Goal: Check status: Check status

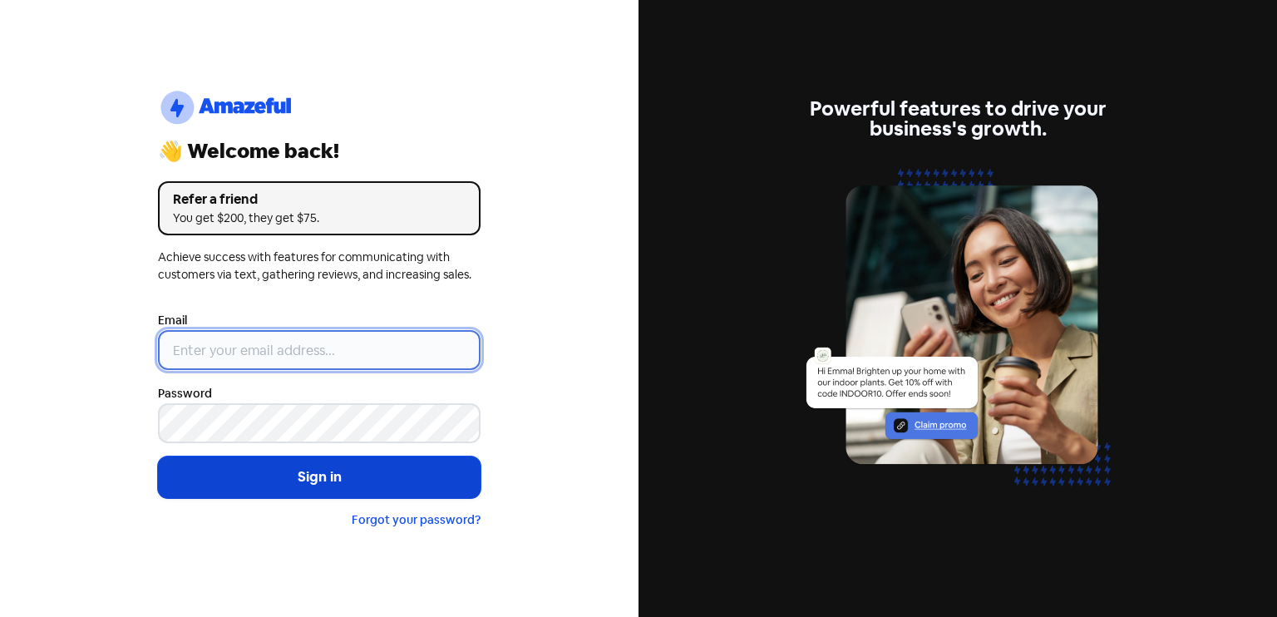
type input "[EMAIL_ADDRESS][DOMAIN_NAME]"
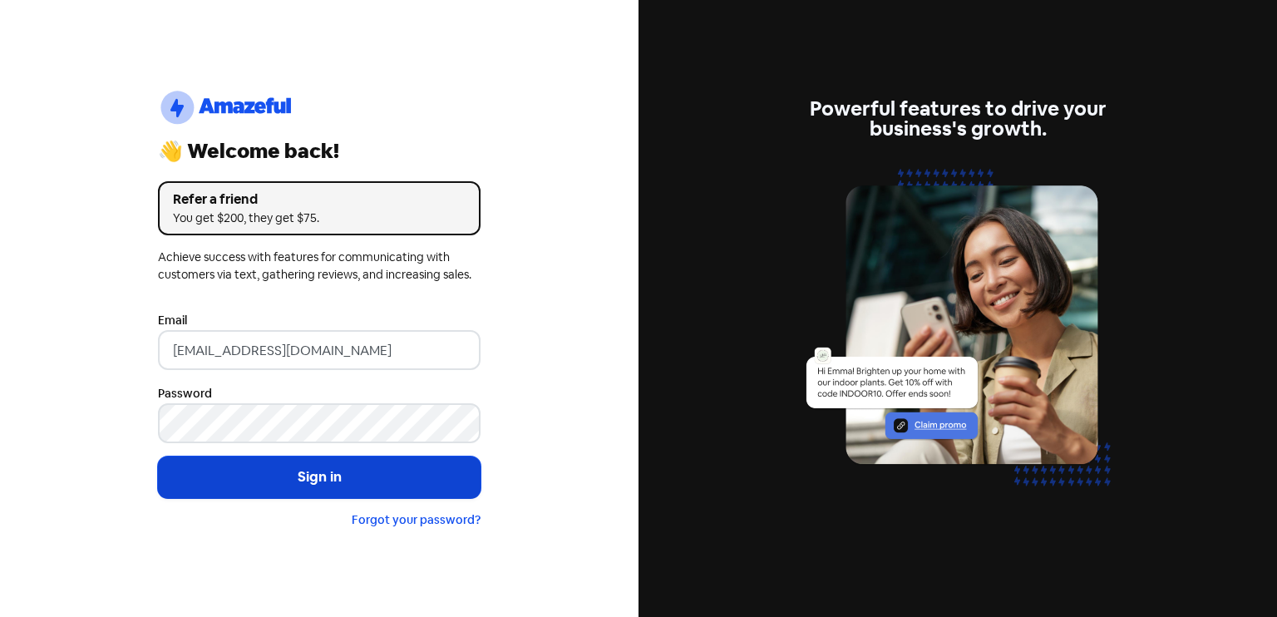
click at [328, 466] on button "Sign in" at bounding box center [319, 477] width 323 height 42
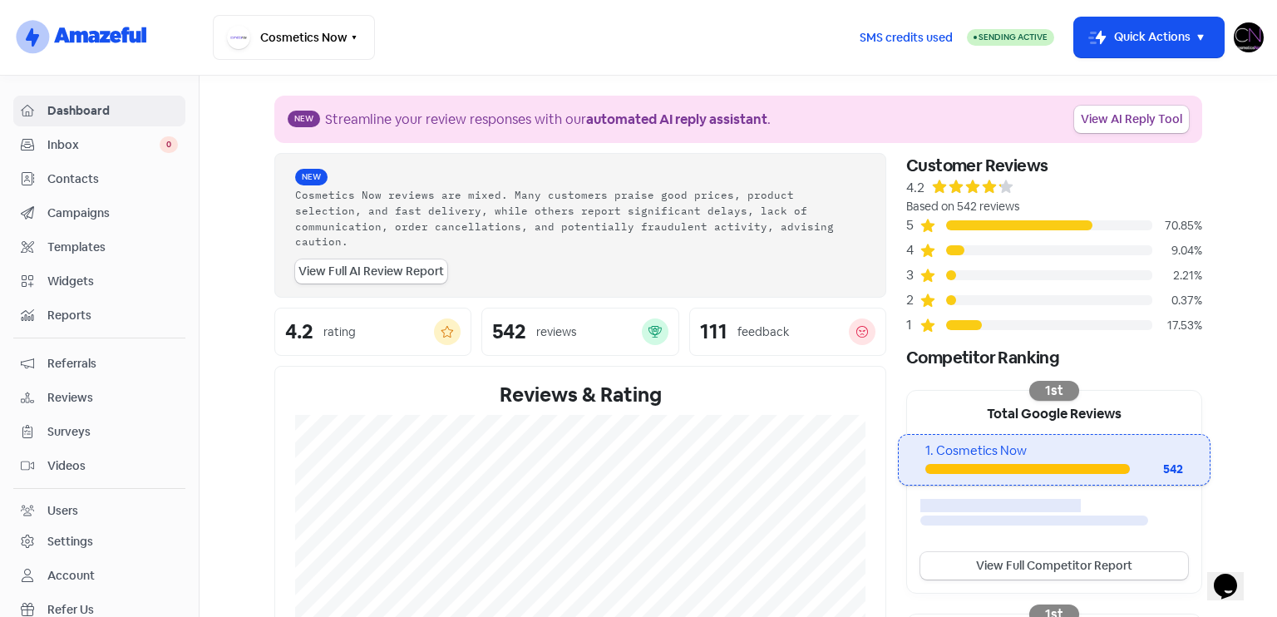
click at [141, 391] on span "Reviews" at bounding box center [112, 397] width 131 height 17
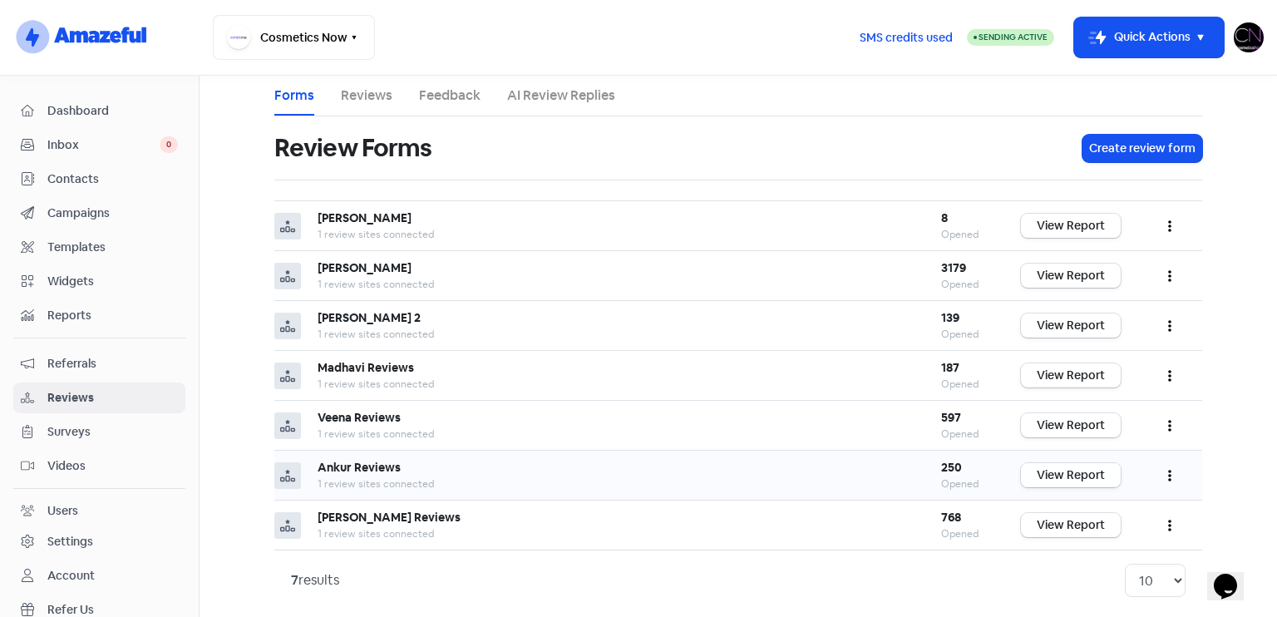
click at [1064, 472] on link "View Report" at bounding box center [1071, 475] width 100 height 24
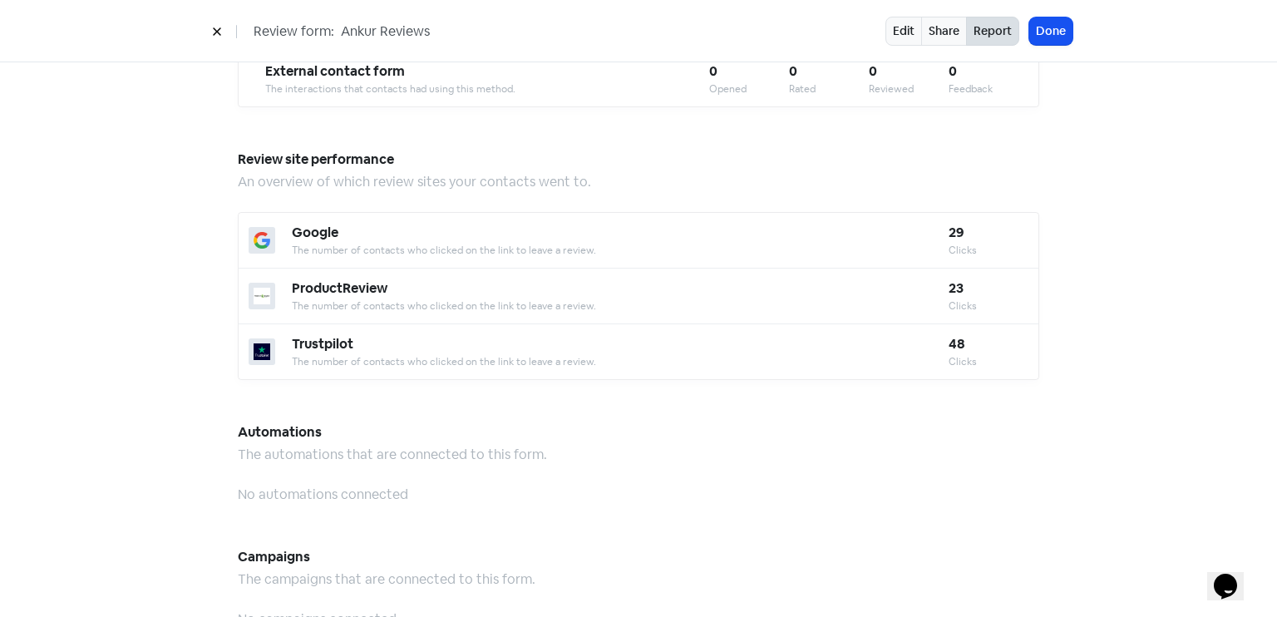
scroll to position [1456, 0]
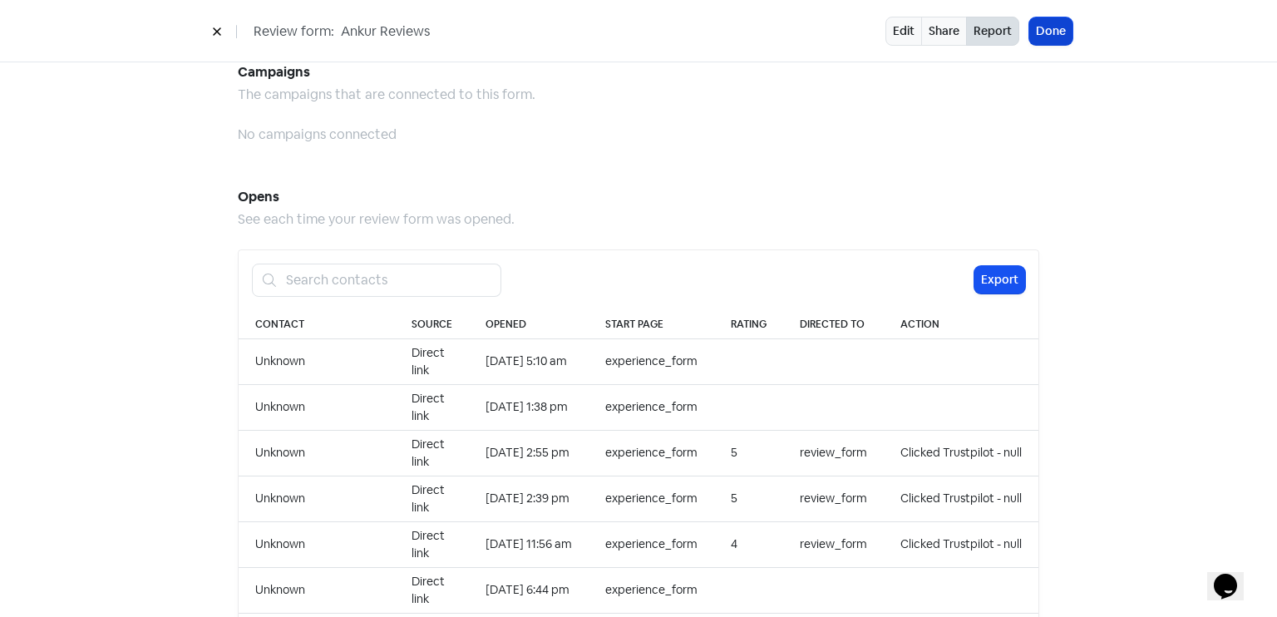
click at [1043, 23] on button "Done" at bounding box center [1050, 30] width 43 height 27
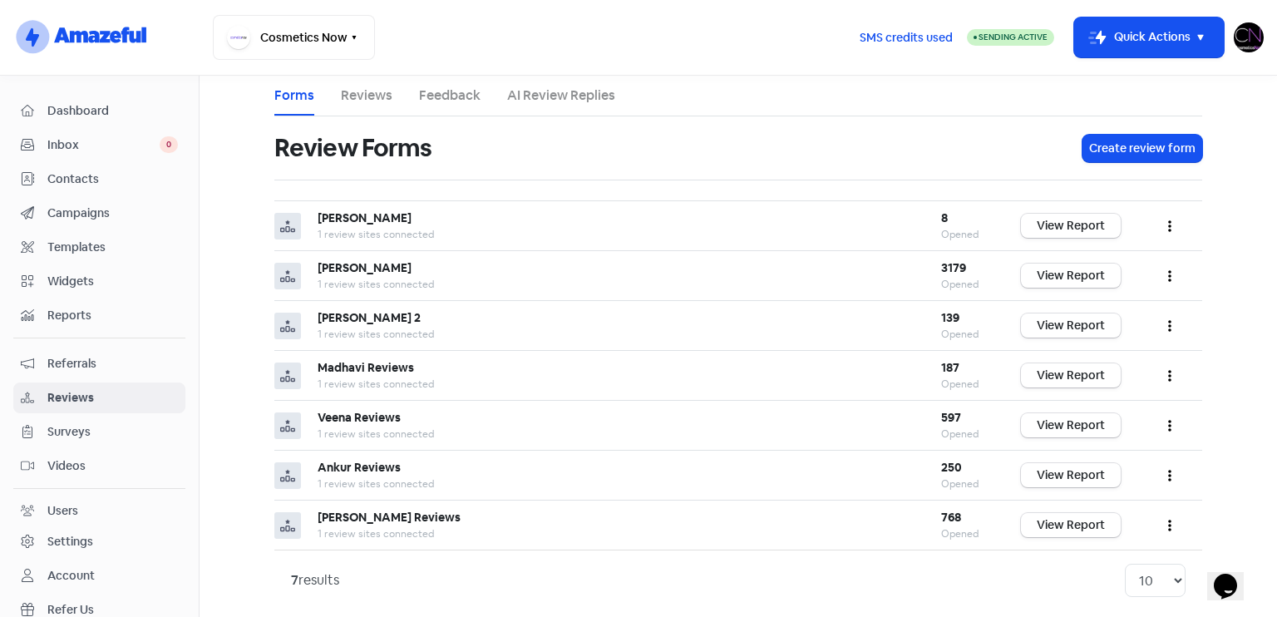
scroll to position [9, 0]
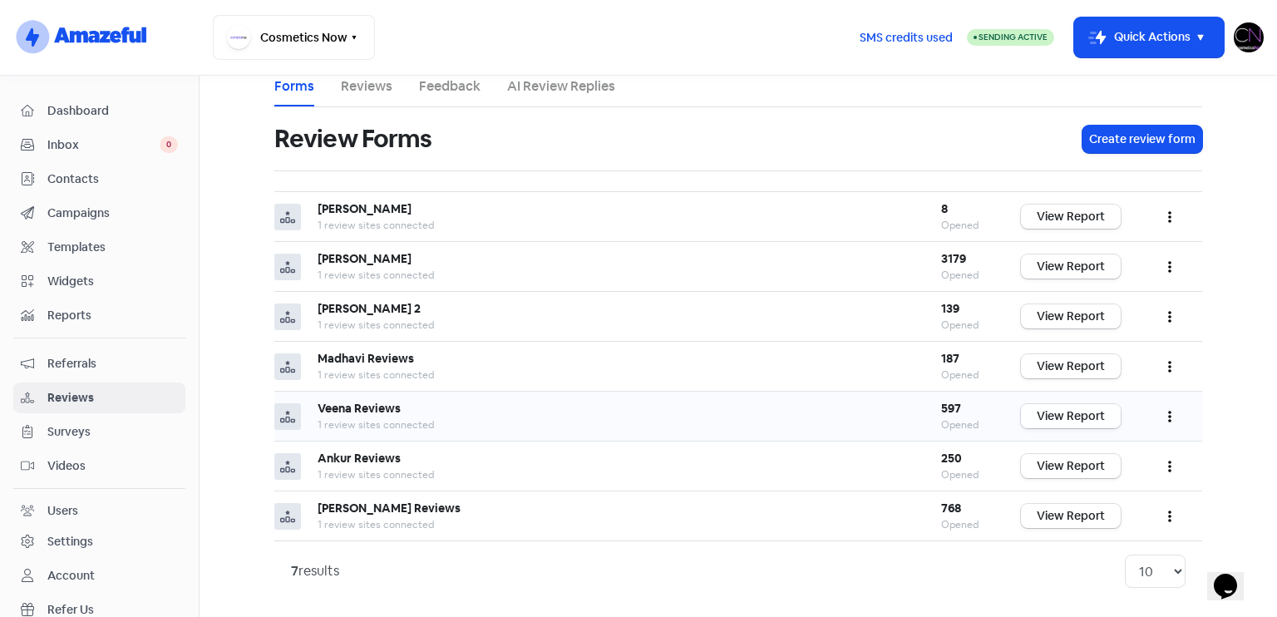
click at [1075, 405] on link "View Report" at bounding box center [1071, 416] width 100 height 24
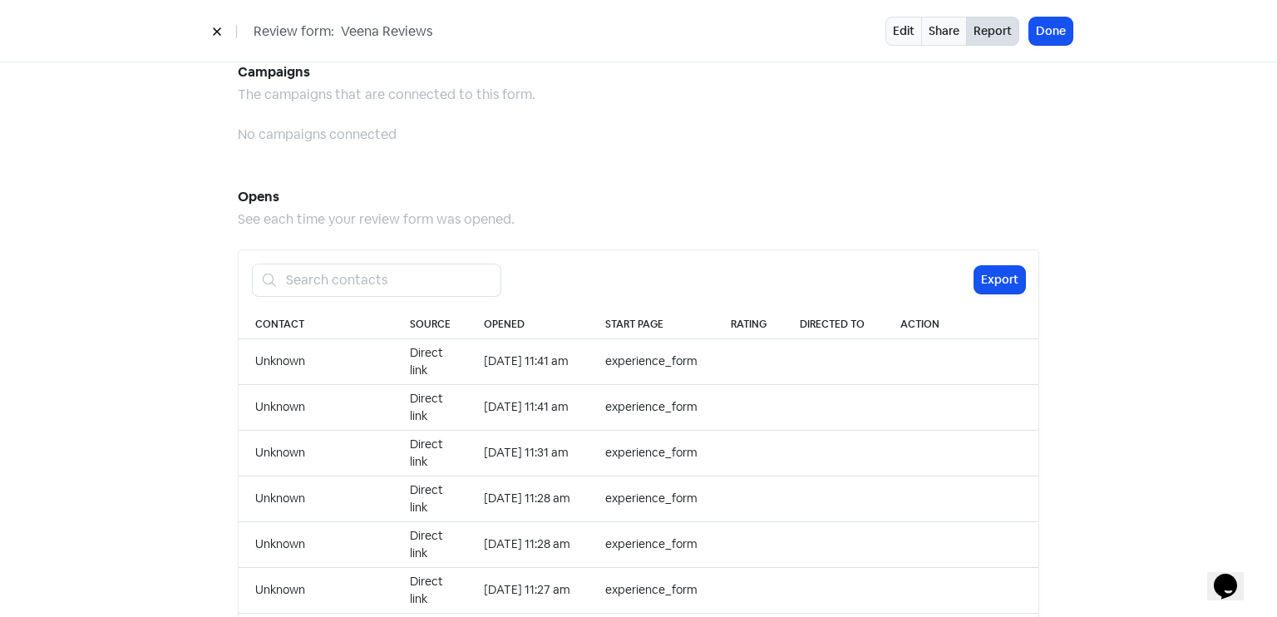
scroll to position [1708, 0]
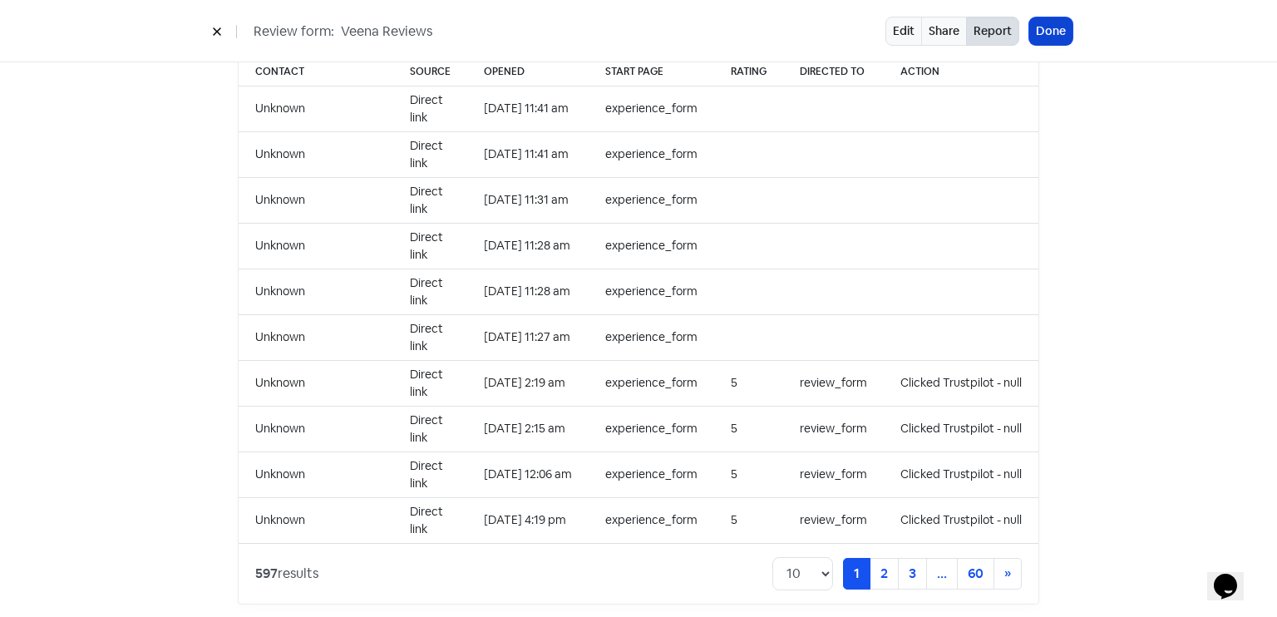
click at [1052, 23] on button "Done" at bounding box center [1050, 30] width 43 height 27
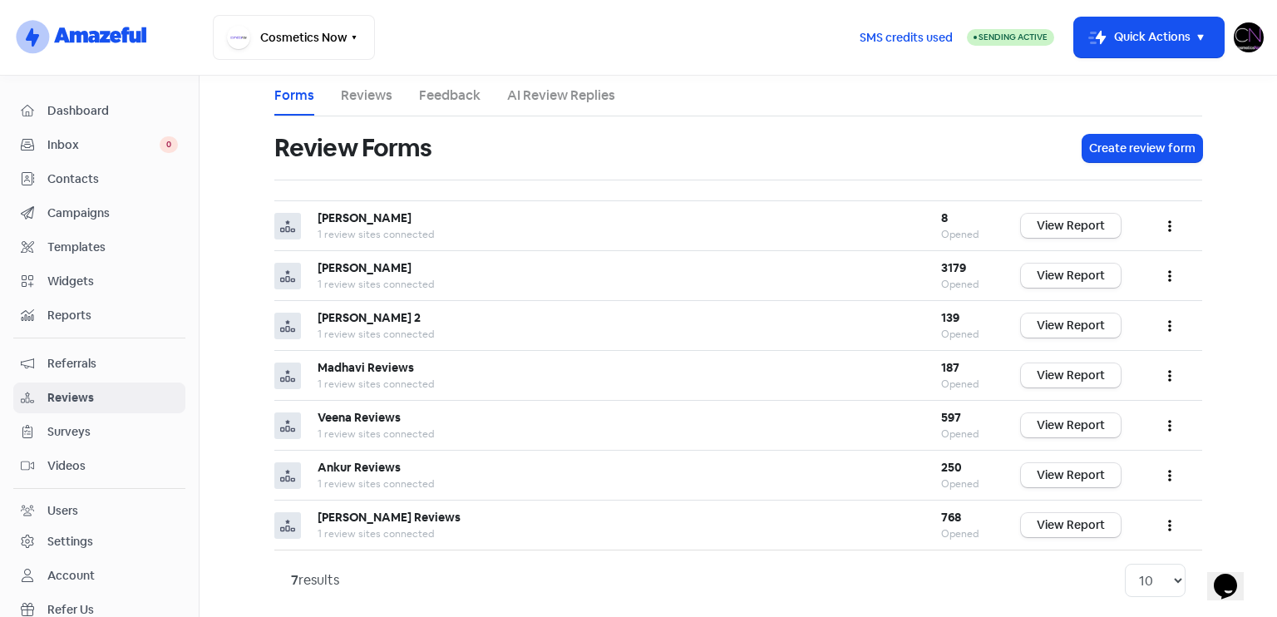
click at [122, 116] on span "Dashboard" at bounding box center [112, 110] width 131 height 17
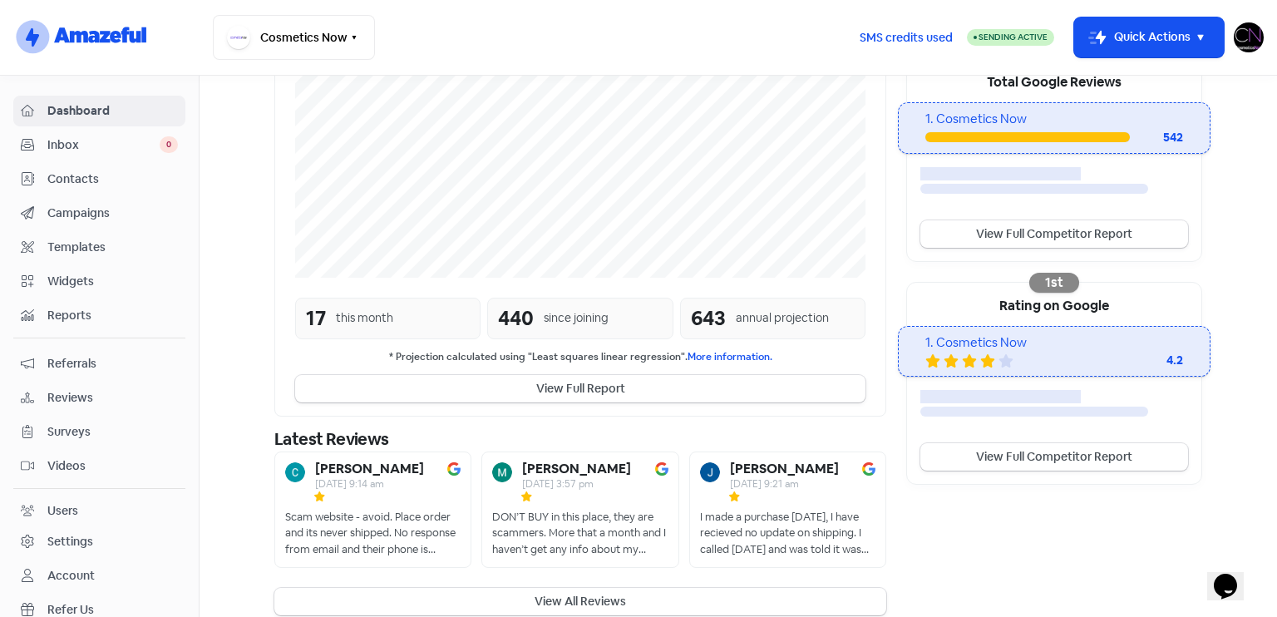
scroll to position [347, 0]
